Goal: Task Accomplishment & Management: Use online tool/utility

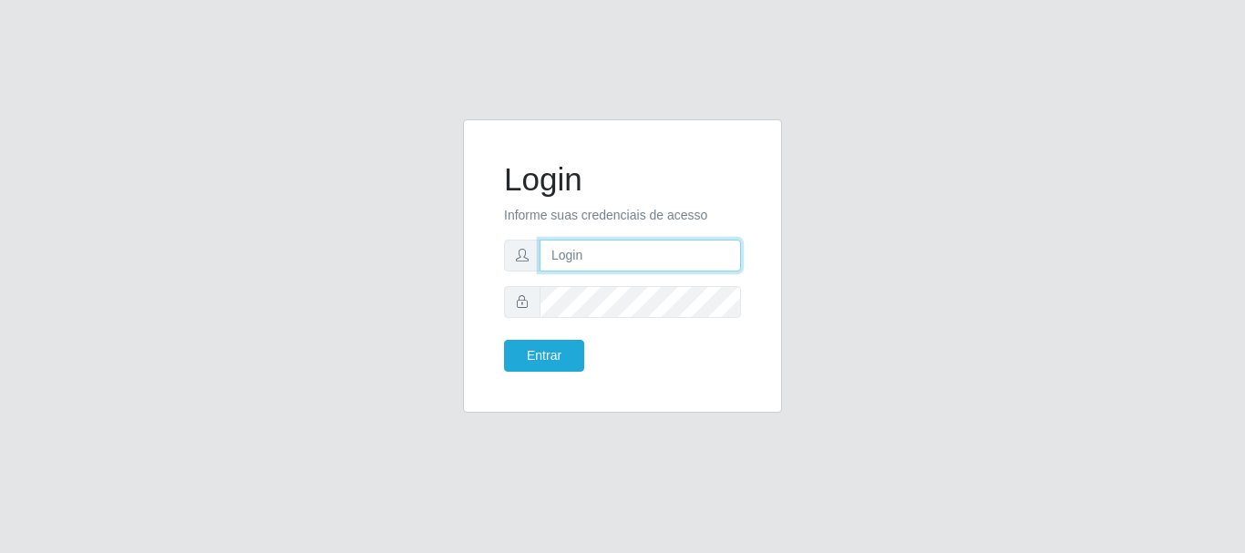
click at [591, 255] on input "text" at bounding box center [640, 256] width 201 height 32
type input "[EMAIL_ADDRESS][DOMAIN_NAME]"
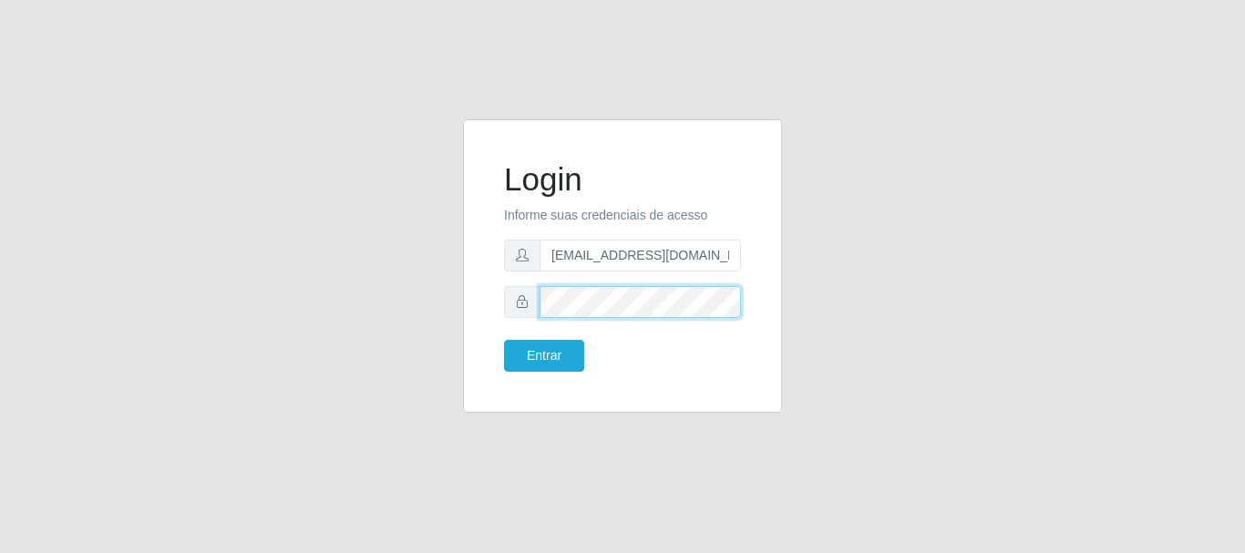
click at [504, 340] on button "Entrar" at bounding box center [544, 356] width 80 height 32
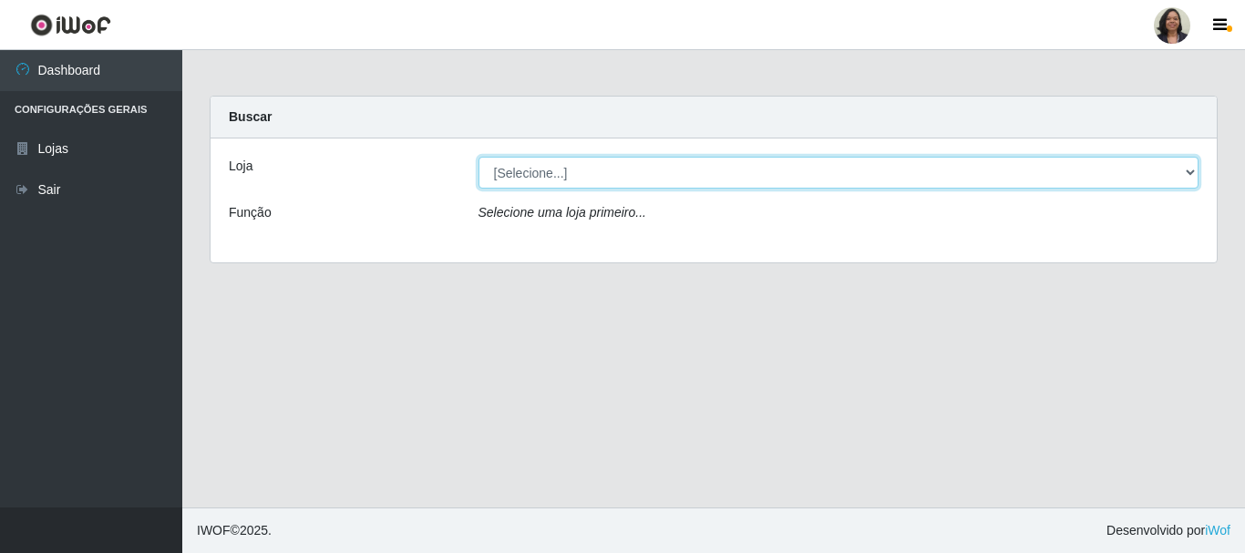
click at [1187, 170] on select "[Selecione...] SuperFácil Atacado - Rodoviária" at bounding box center [838, 173] width 721 height 32
select select "400"
click at [478, 157] on select "[Selecione...] SuperFácil Atacado - Rodoviária" at bounding box center [838, 173] width 721 height 32
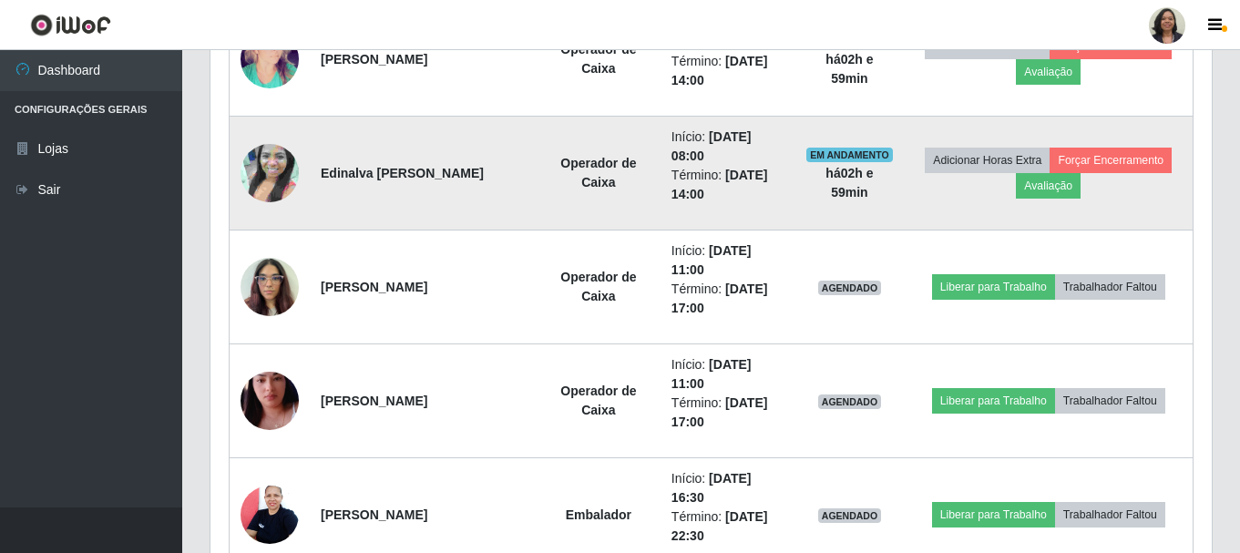
scroll to position [911, 0]
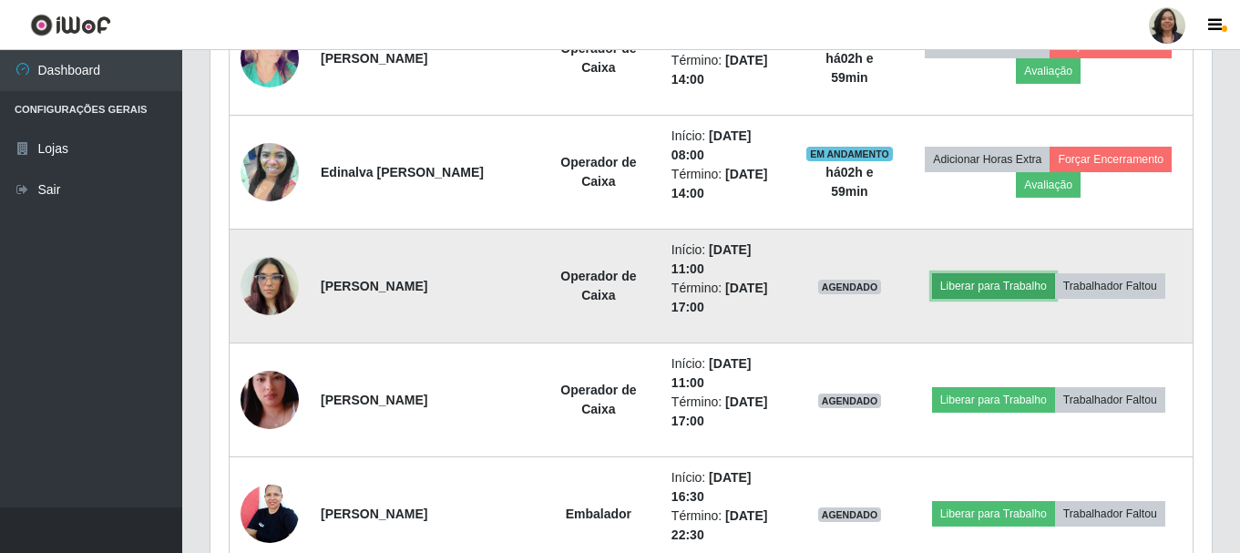
click at [965, 289] on button "Liberar para Trabalho" at bounding box center [993, 286] width 123 height 26
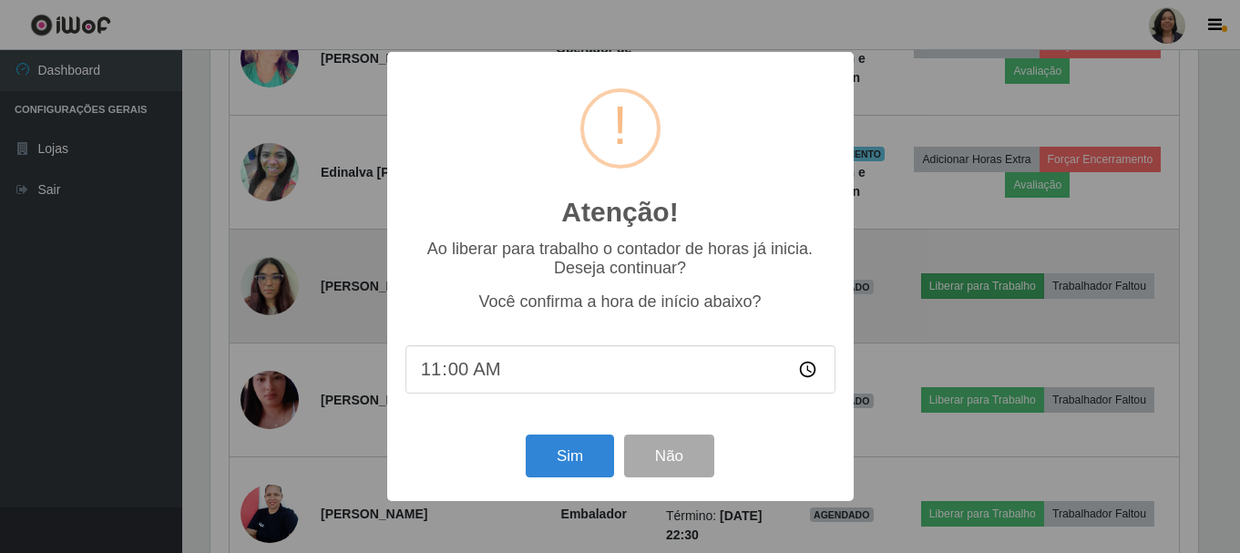
scroll to position [378, 992]
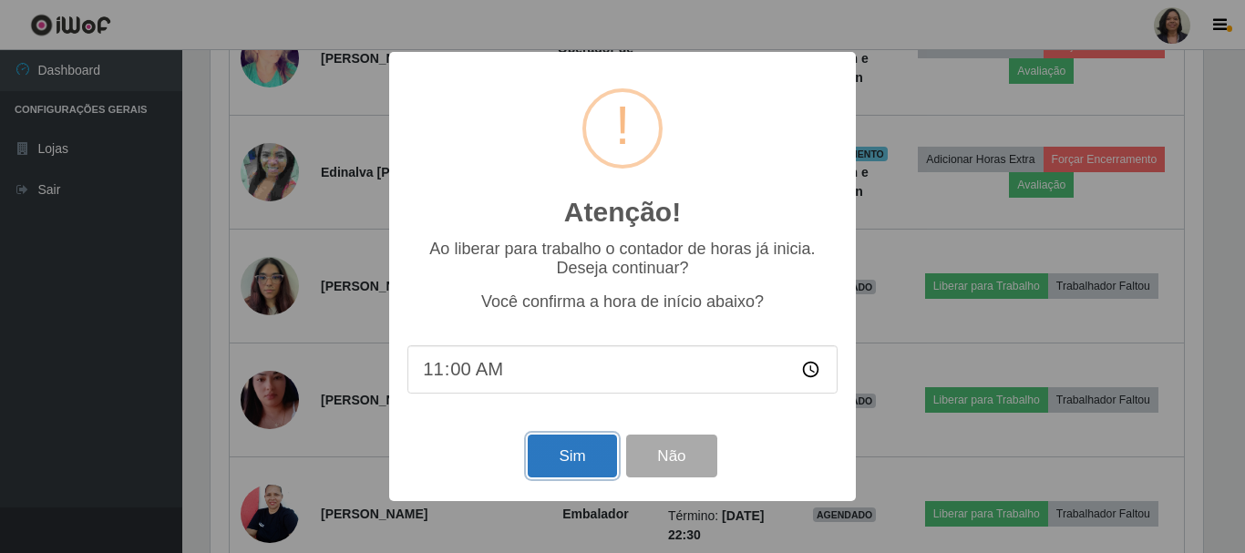
click at [576, 462] on button "Sim" at bounding box center [572, 456] width 88 height 43
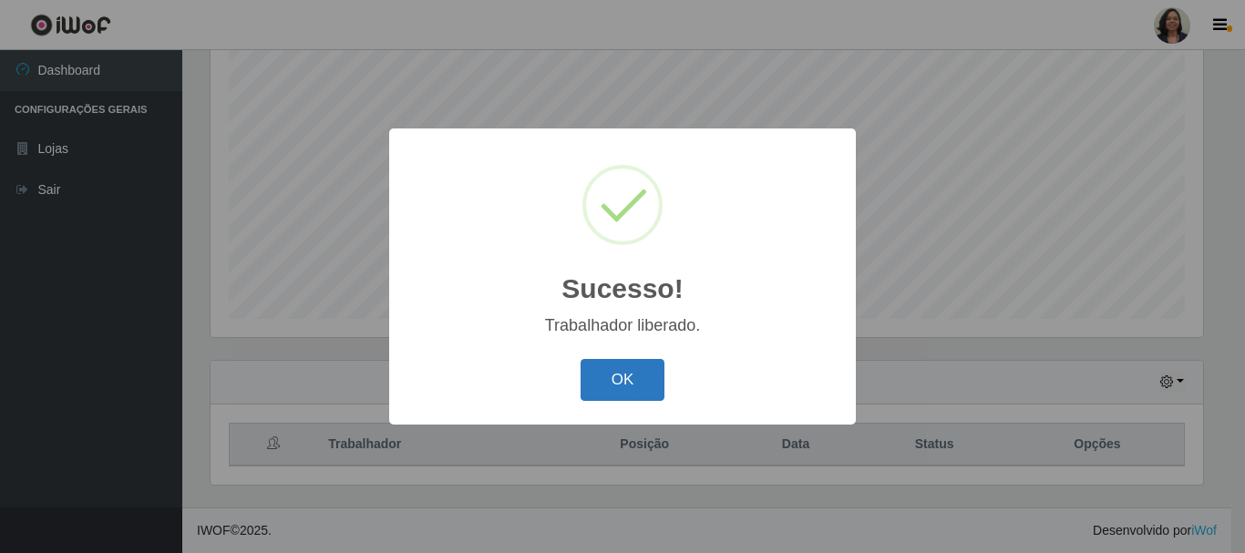
click at [615, 380] on button "OK" at bounding box center [623, 380] width 85 height 43
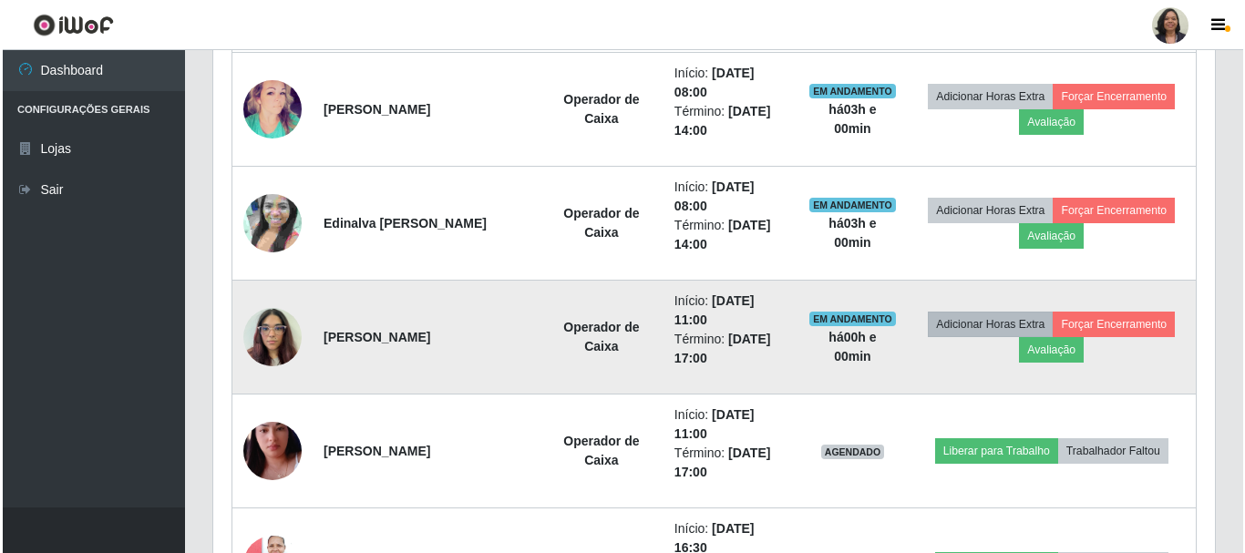
scroll to position [971, 0]
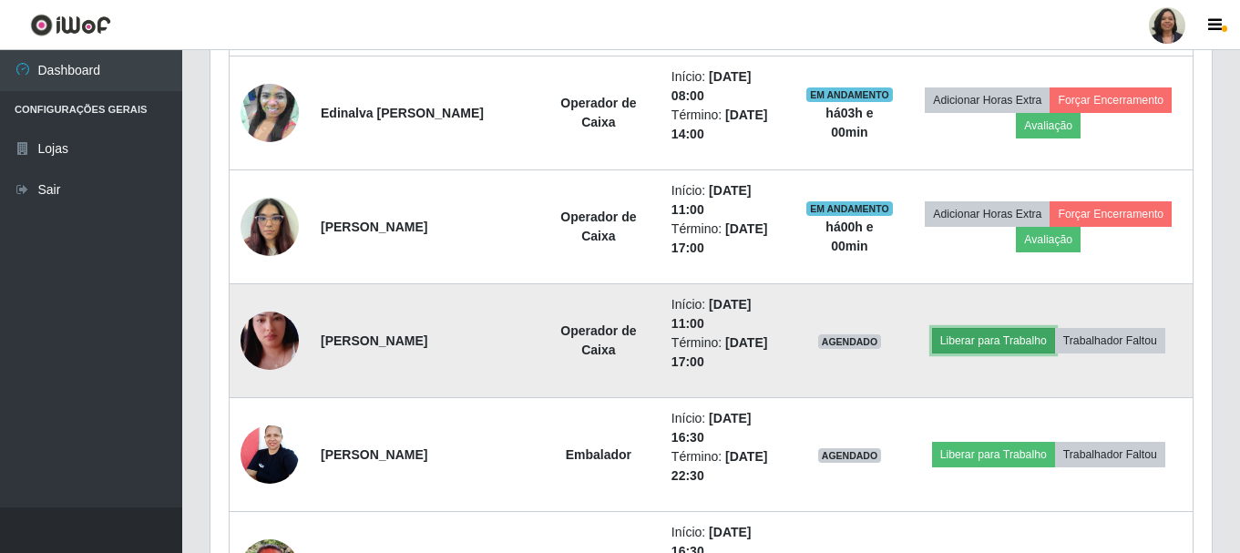
click at [985, 345] on button "Liberar para Trabalho" at bounding box center [993, 341] width 123 height 26
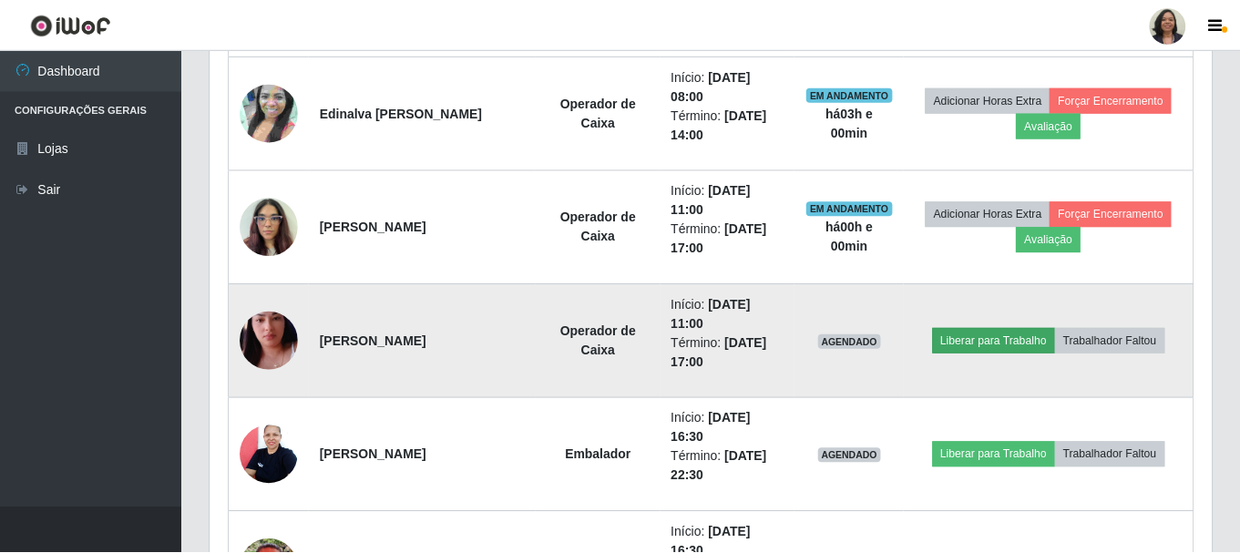
scroll to position [378, 992]
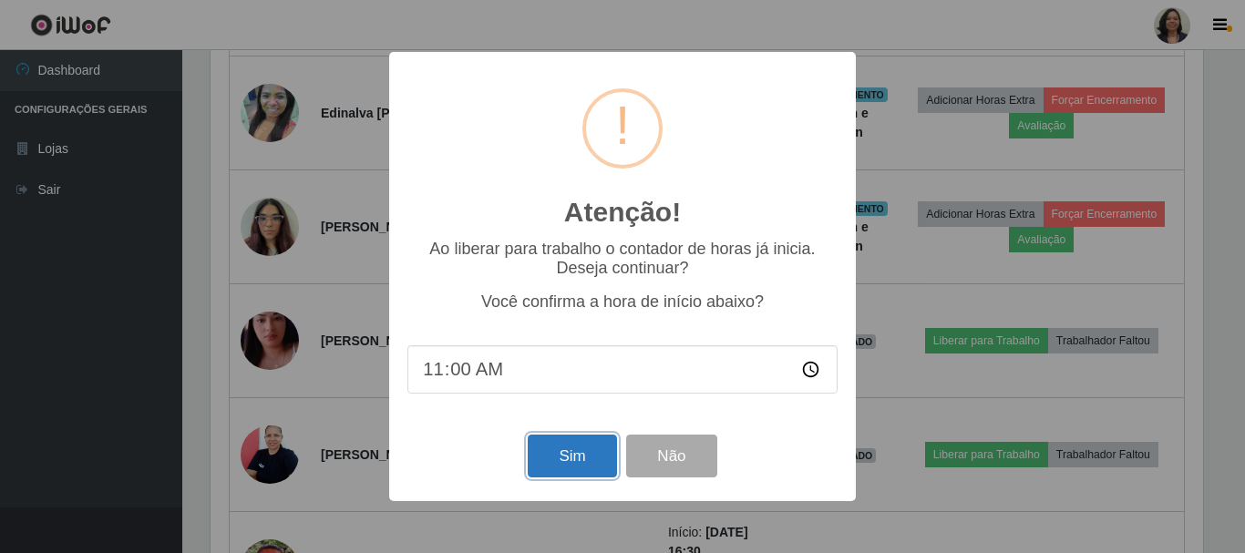
click at [601, 468] on button "Sim" at bounding box center [572, 456] width 88 height 43
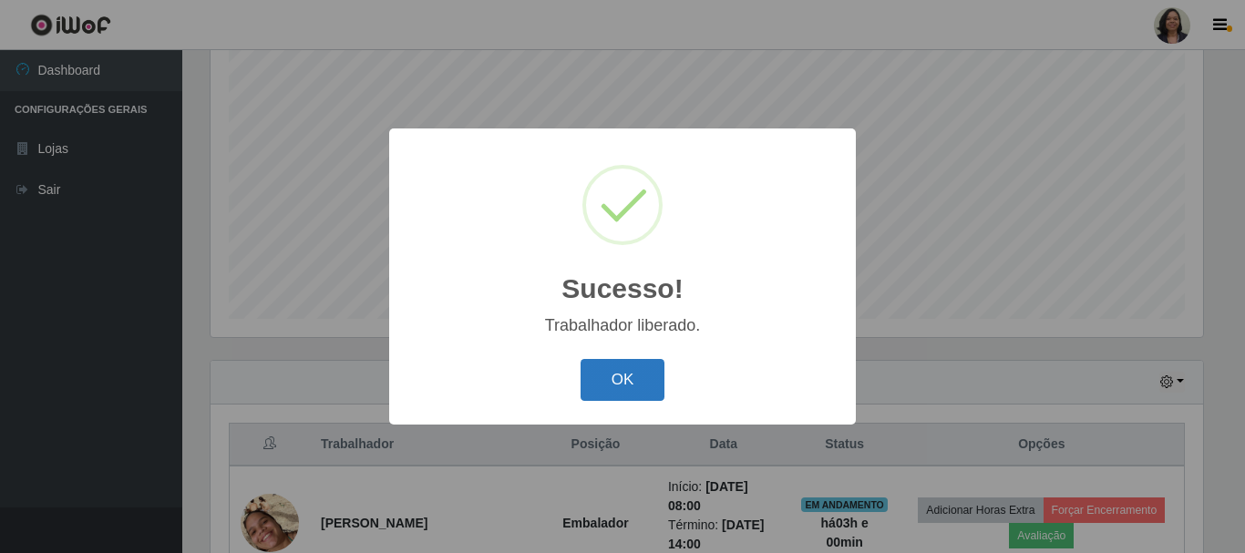
click at [644, 393] on button "OK" at bounding box center [623, 380] width 85 height 43
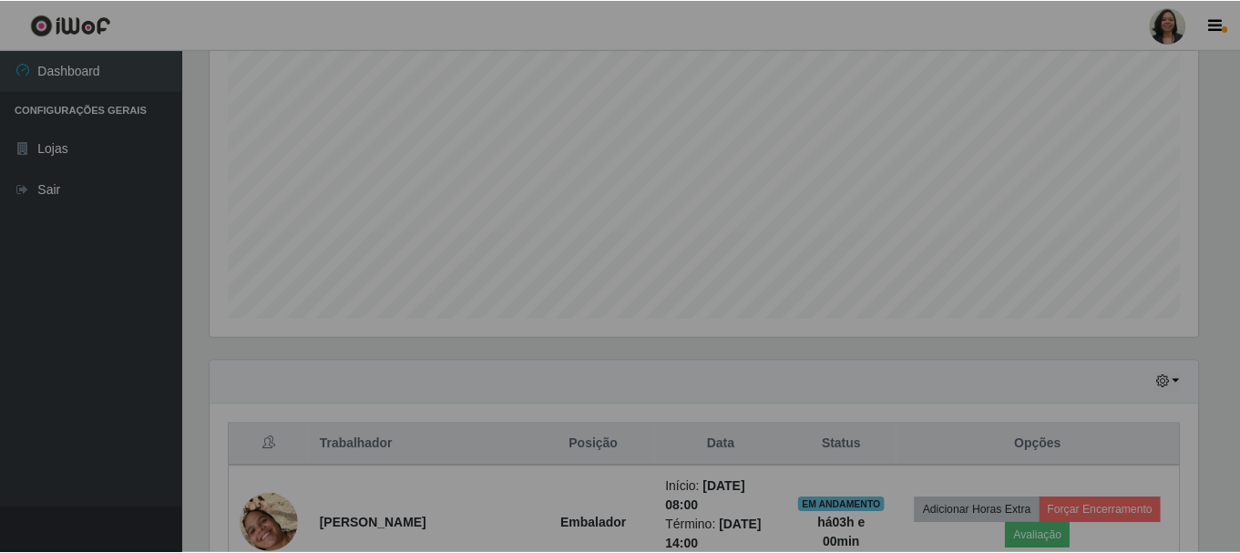
scroll to position [378, 1002]
